Goal: Find contact information: Find contact information

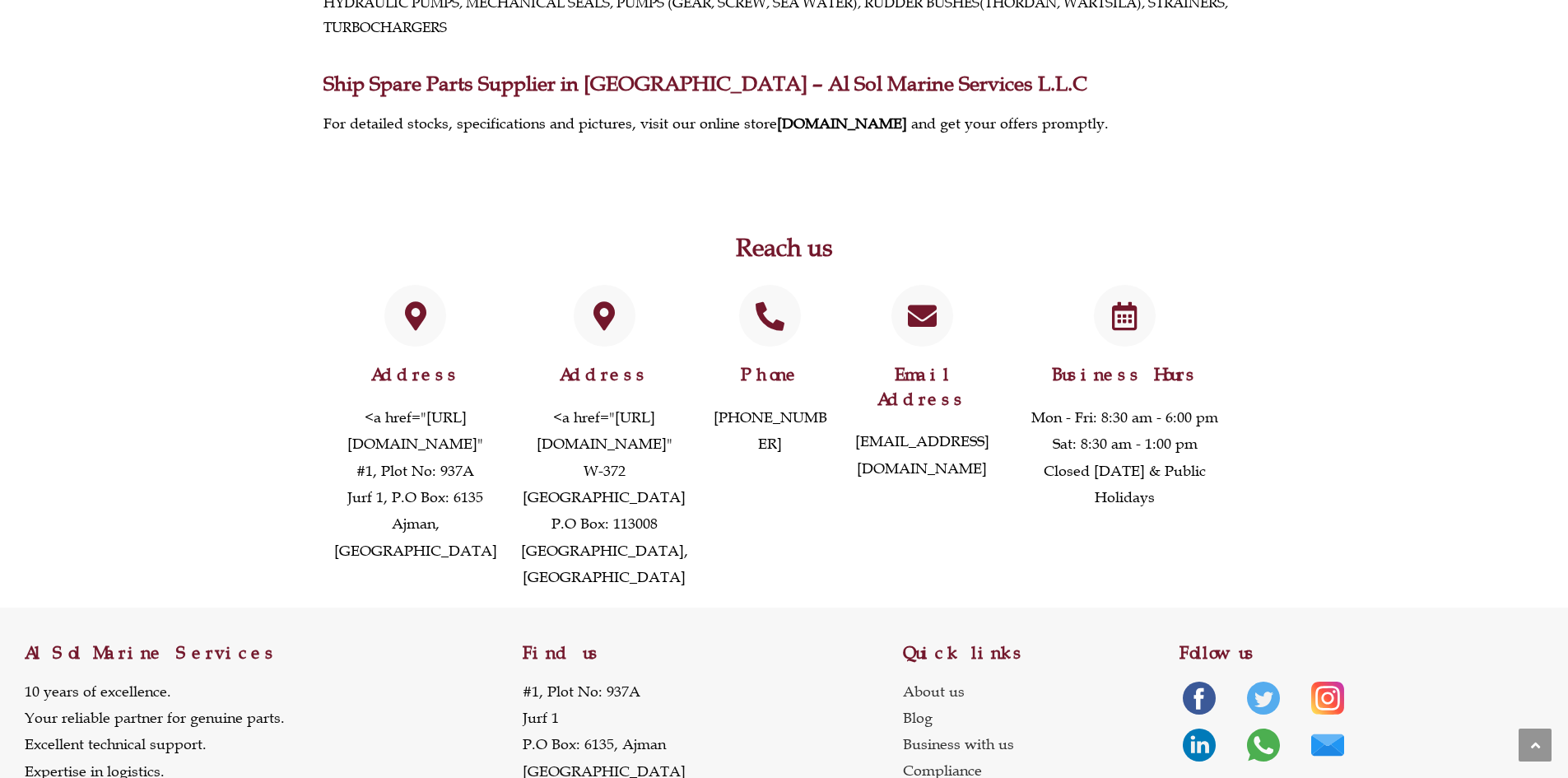
scroll to position [1235, 0]
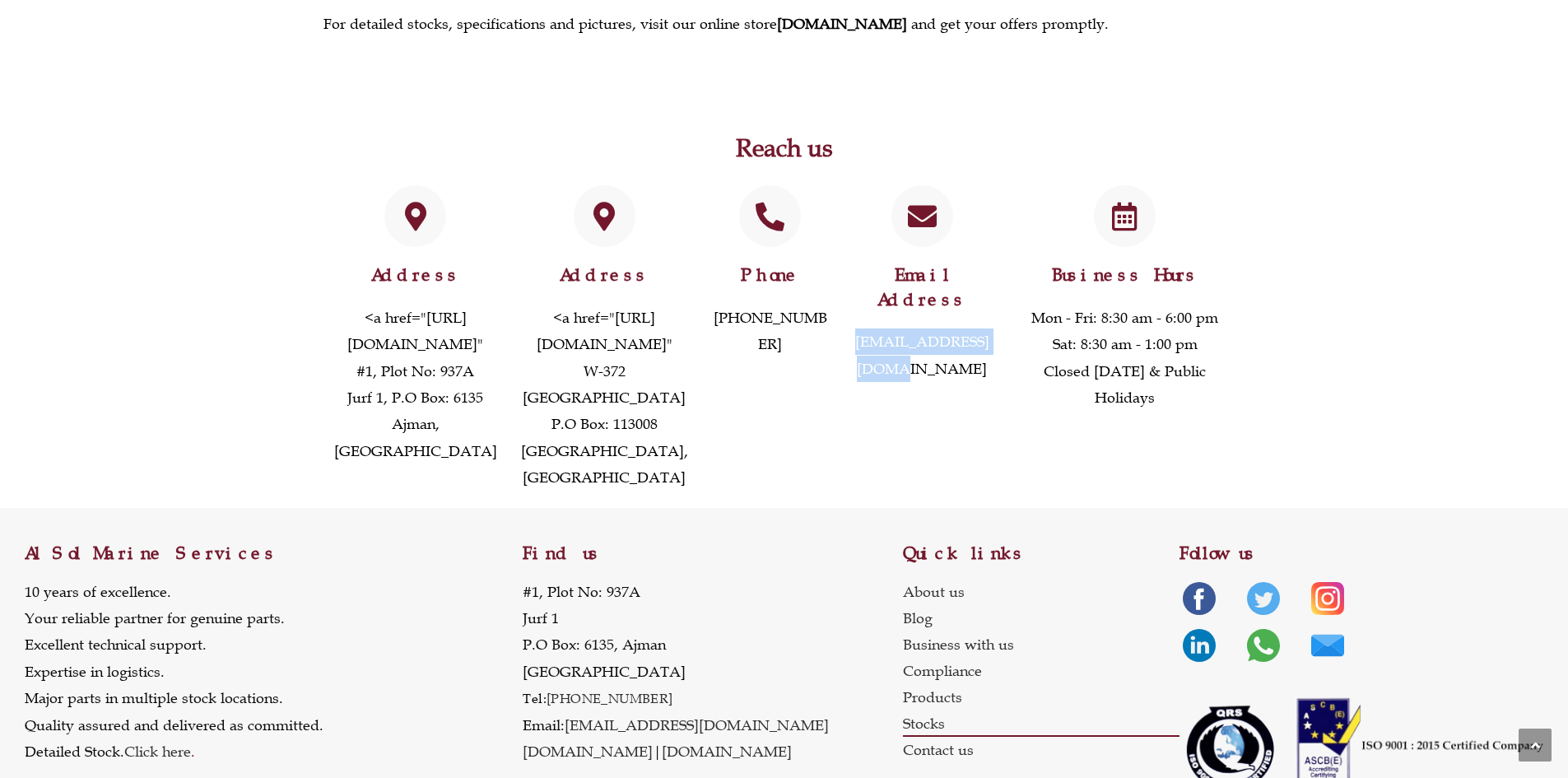
drag, startPoint x: 998, startPoint y: 295, endPoint x: 845, endPoint y: 300, distance: 153.1
click at [845, 300] on div "Email Address [EMAIL_ADDRESS][DOMAIN_NAME]" at bounding box center [923, 337] width 166 height 321
copy link "[EMAIL_ADDRESS][DOMAIN_NAME]"
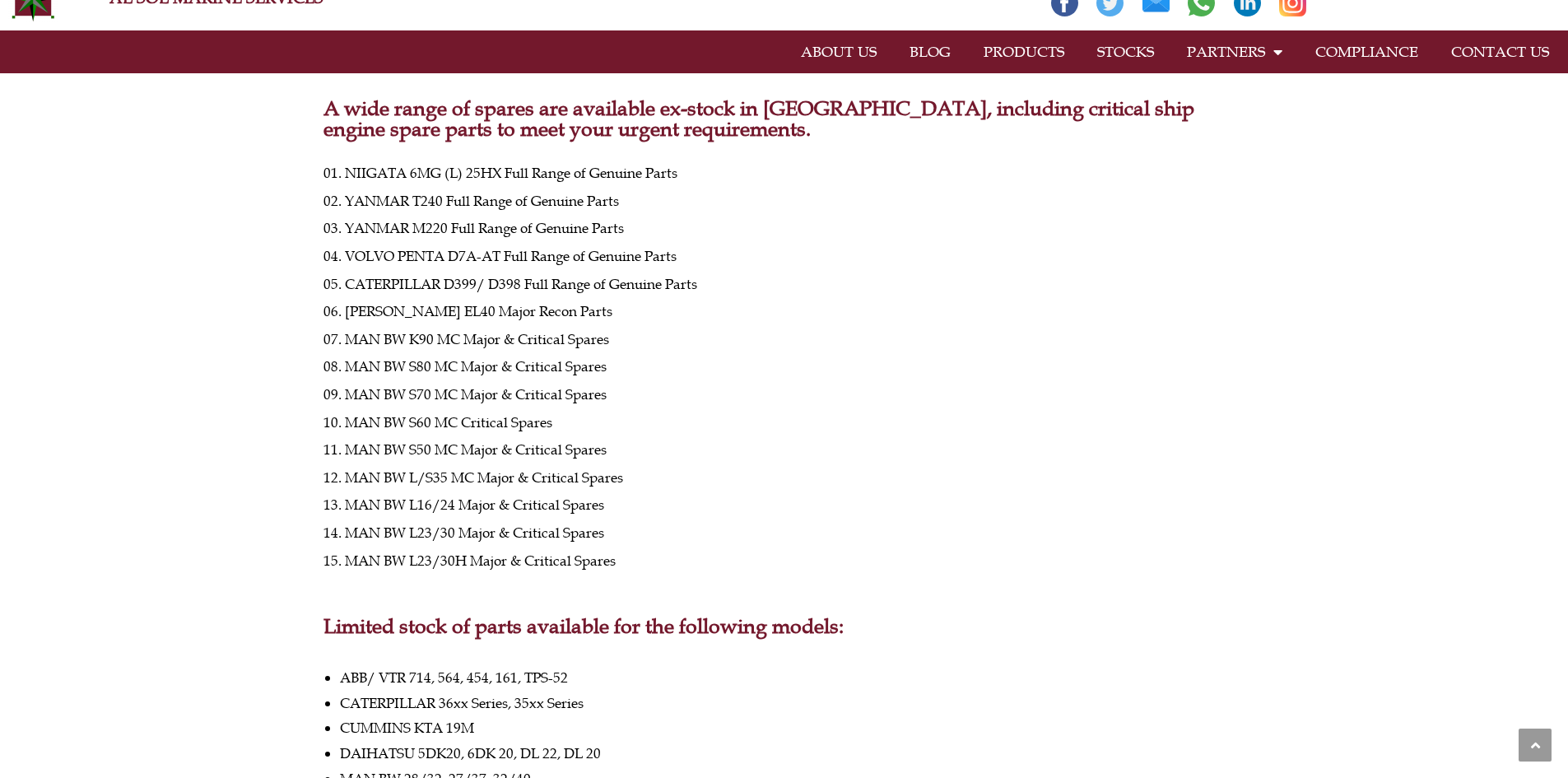
scroll to position [0, 0]
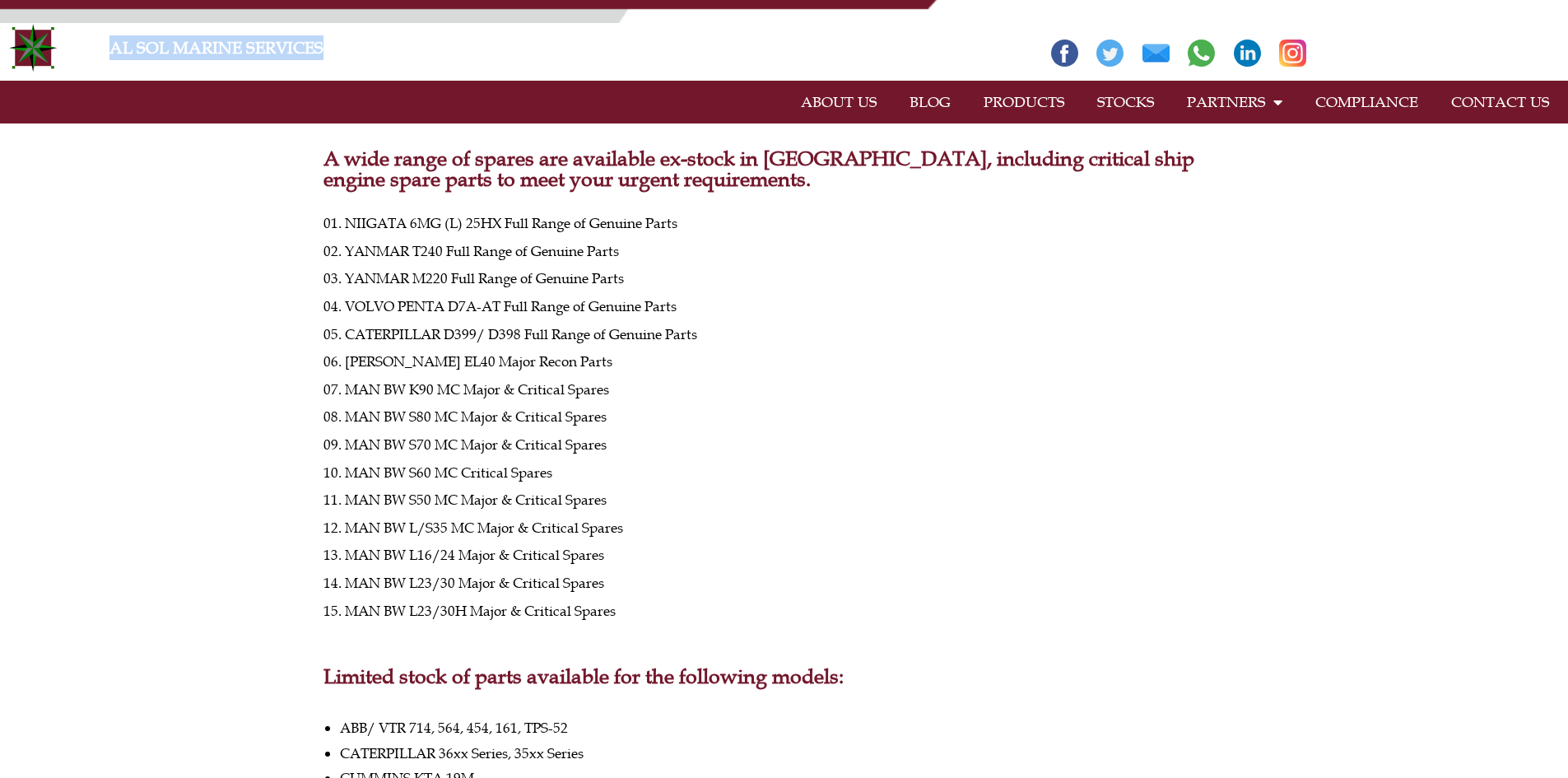
drag, startPoint x: 105, startPoint y: 44, endPoint x: 323, endPoint y: 44, distance: 218.0
click at [322, 44] on div "AL SOL MARINE SERVICES" at bounding box center [551, 47] width 900 height 50
copy link "AL SOL MARINE SERVICES"
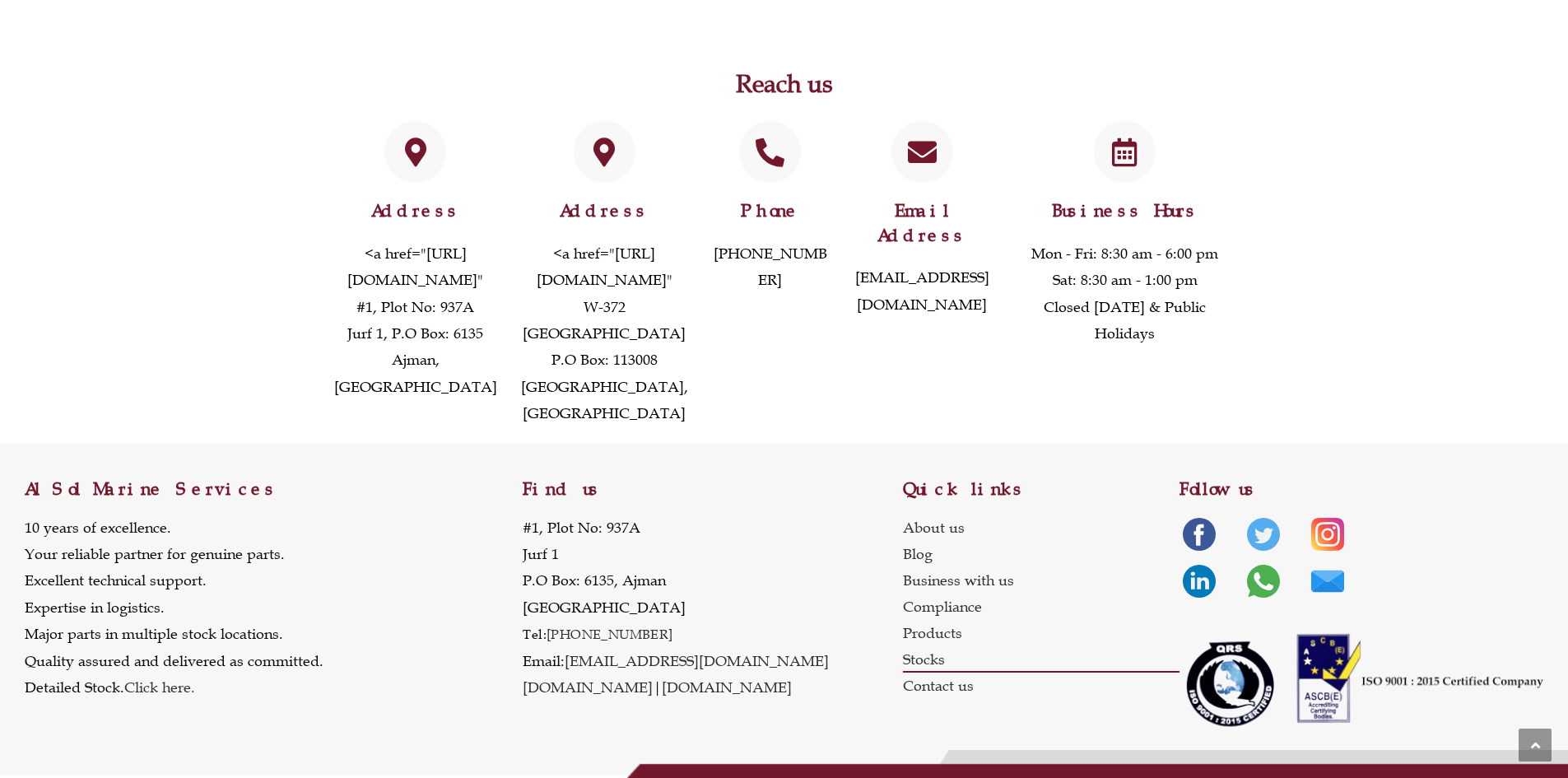
scroll to position [1269, 0]
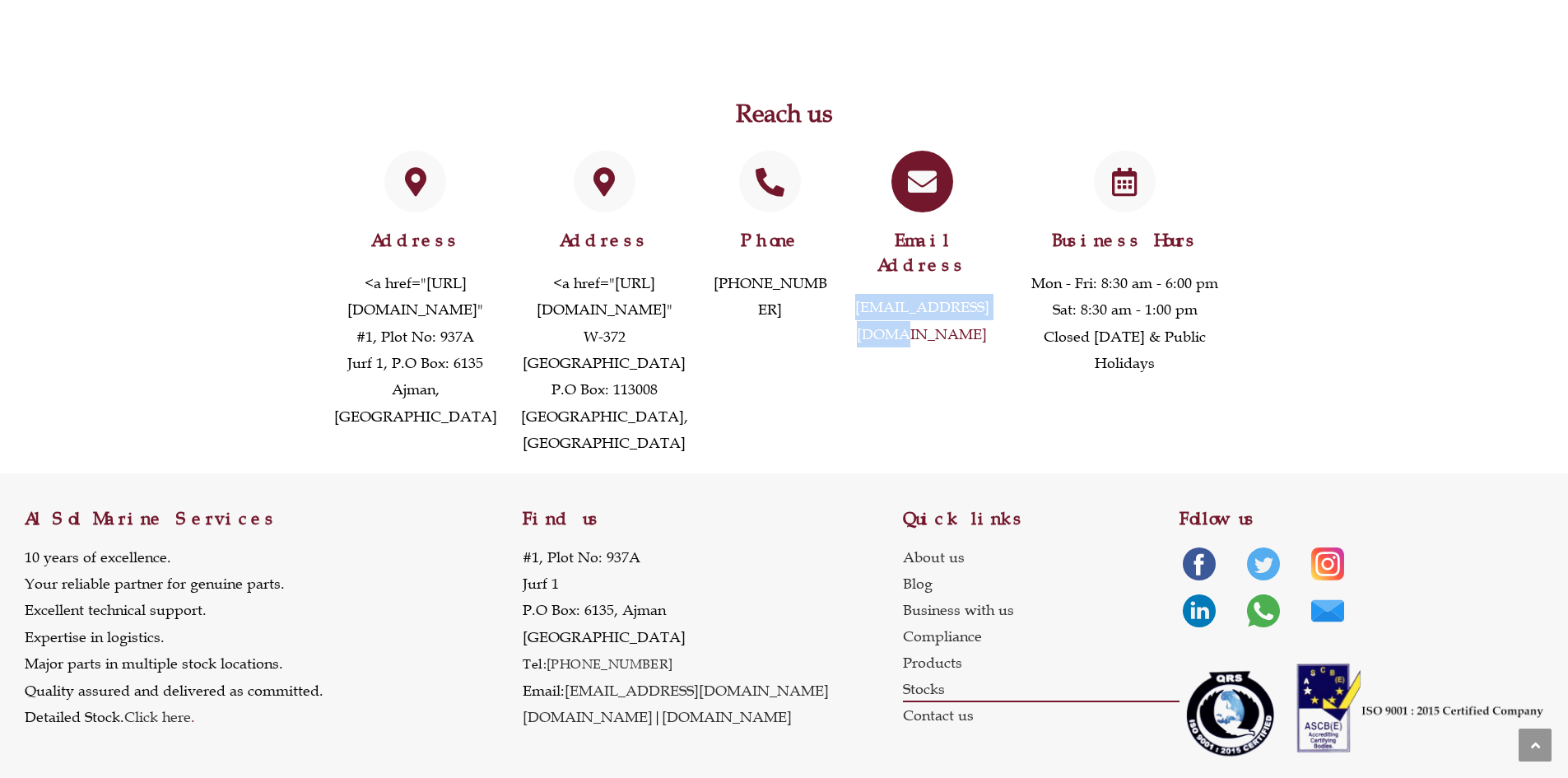
drag, startPoint x: 845, startPoint y: 260, endPoint x: 991, endPoint y: 262, distance: 146.0
click at [991, 262] on div "Email Address [EMAIL_ADDRESS][DOMAIN_NAME]" at bounding box center [923, 302] width 166 height 321
copy link "[EMAIL_ADDRESS][DOMAIN_NAME]"
drag, startPoint x: 824, startPoint y: 259, endPoint x: 720, endPoint y: 265, distance: 104.2
click at [720, 270] on p "[PHONE_NUMBER]" at bounding box center [771, 296] width 122 height 53
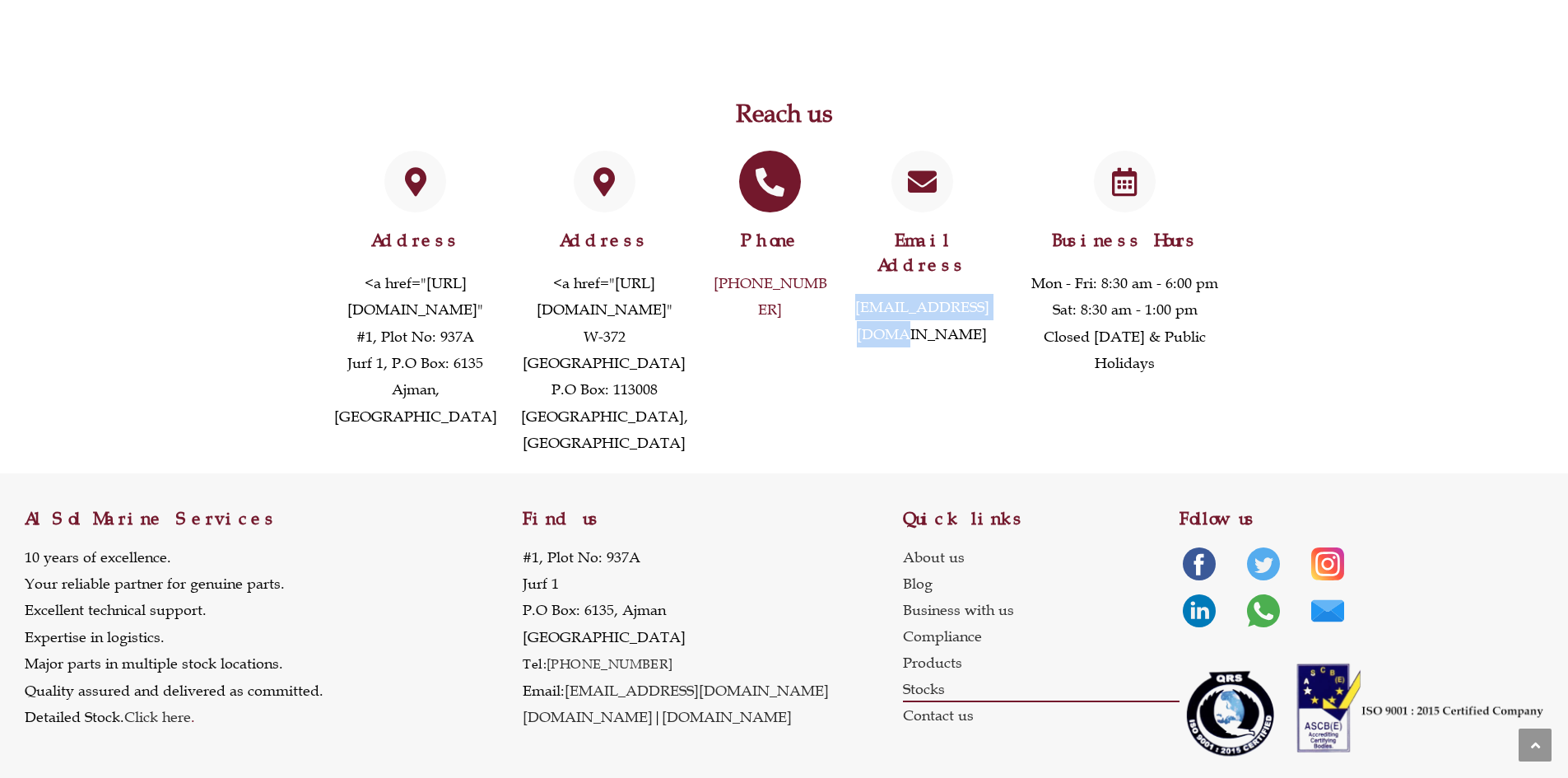
copy link "[PHONE_NUMBER]"
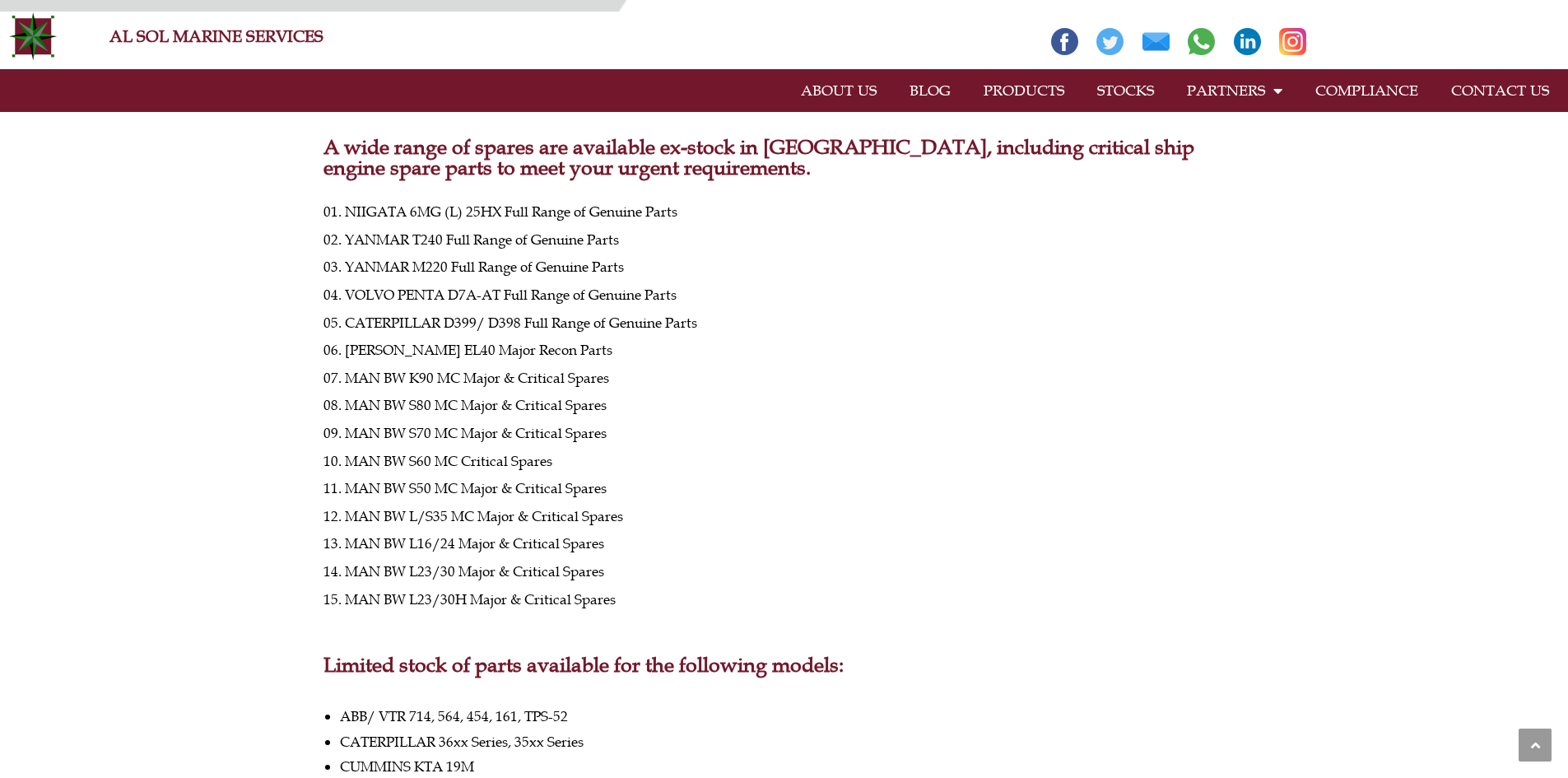
scroll to position [0, 0]
